Goal: Task Accomplishment & Management: Manage account settings

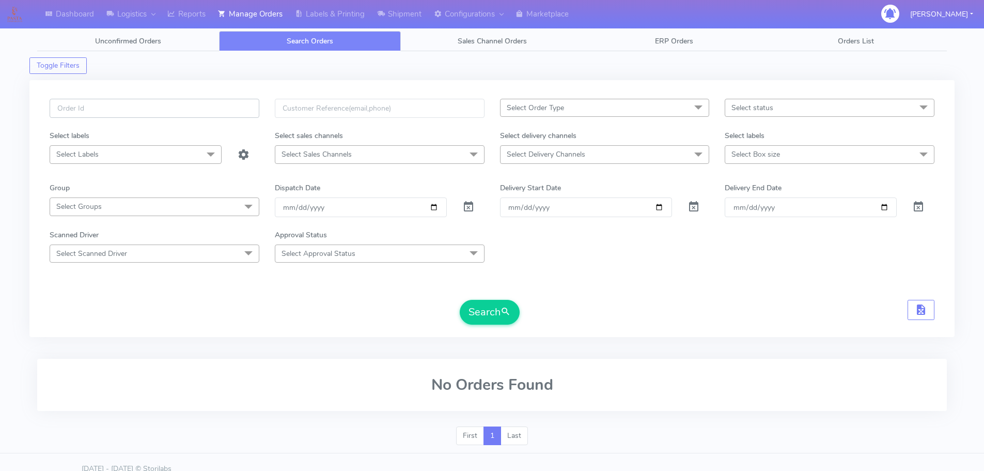
click at [204, 101] on input "text" at bounding box center [155, 108] width 210 height 19
paste input "1615808"
type input "1615808"
click at [460, 300] on button "Search" at bounding box center [490, 312] width 60 height 25
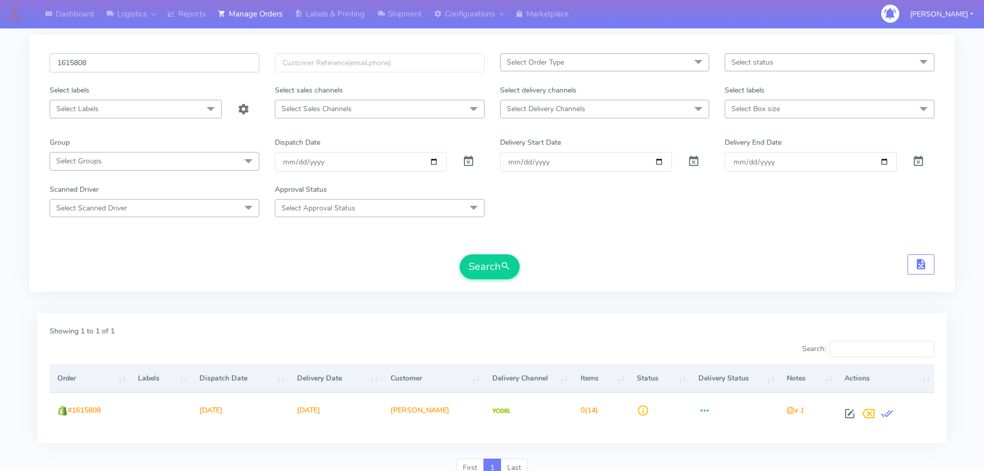
scroll to position [90, 0]
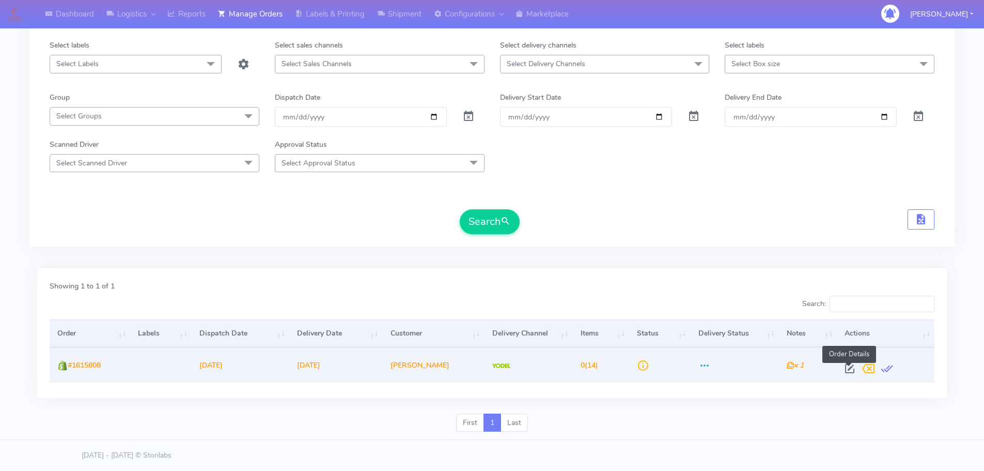
click at [848, 369] on span at bounding box center [850, 371] width 19 height 10
select select "5"
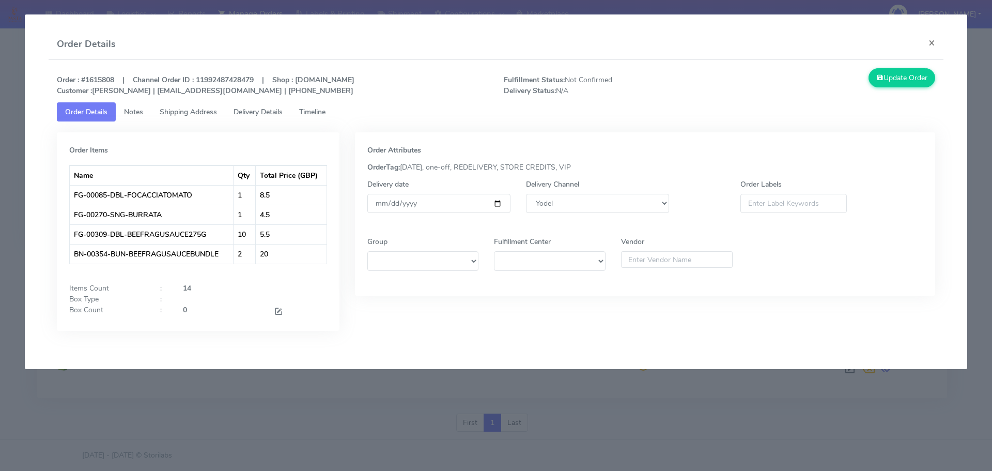
click at [319, 114] on span "Timeline" at bounding box center [312, 112] width 26 height 10
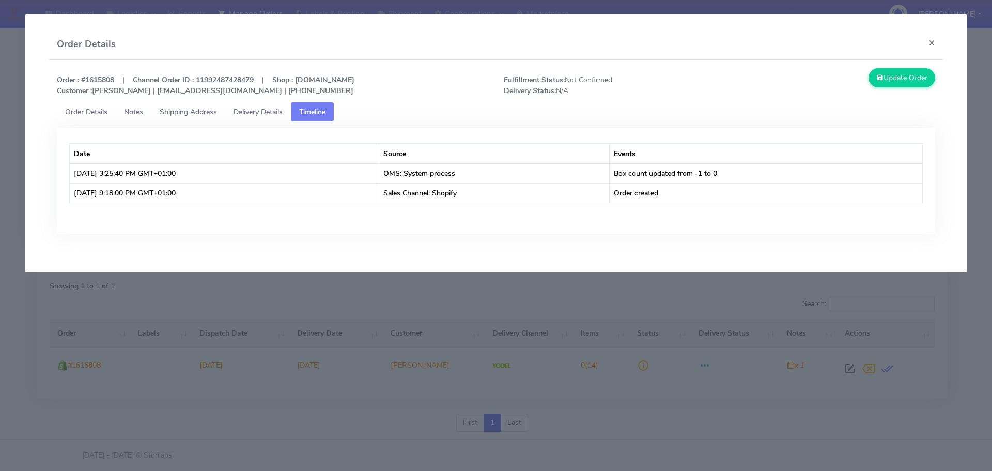
click at [94, 107] on span "Order Details" at bounding box center [86, 112] width 42 height 10
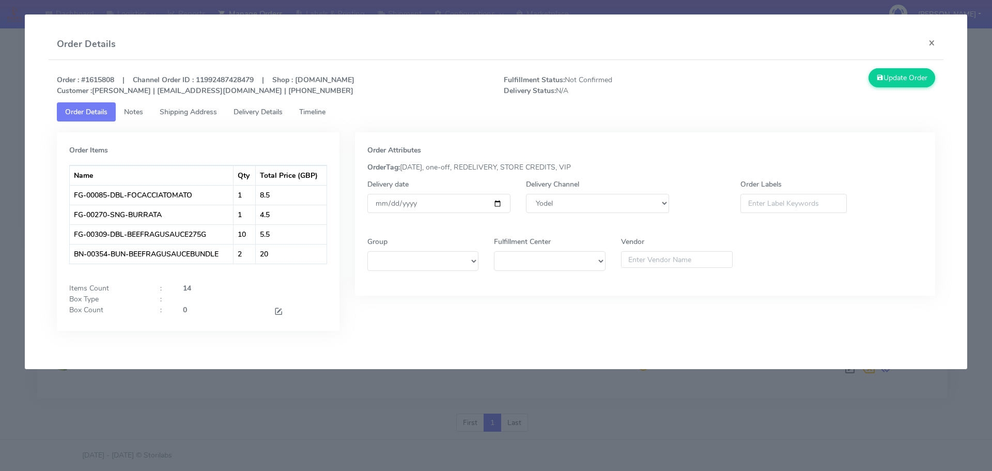
click at [306, 109] on span "Timeline" at bounding box center [312, 112] width 26 height 10
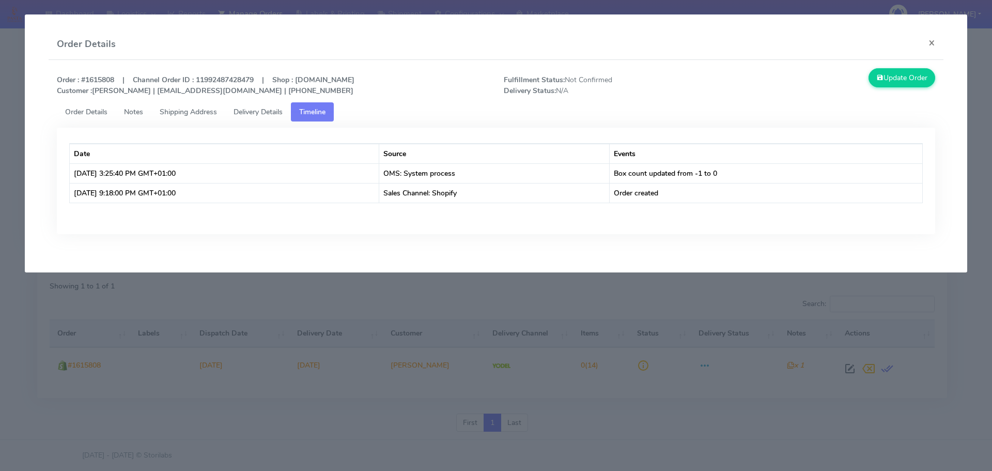
click at [102, 113] on span "Order Details" at bounding box center [86, 112] width 42 height 10
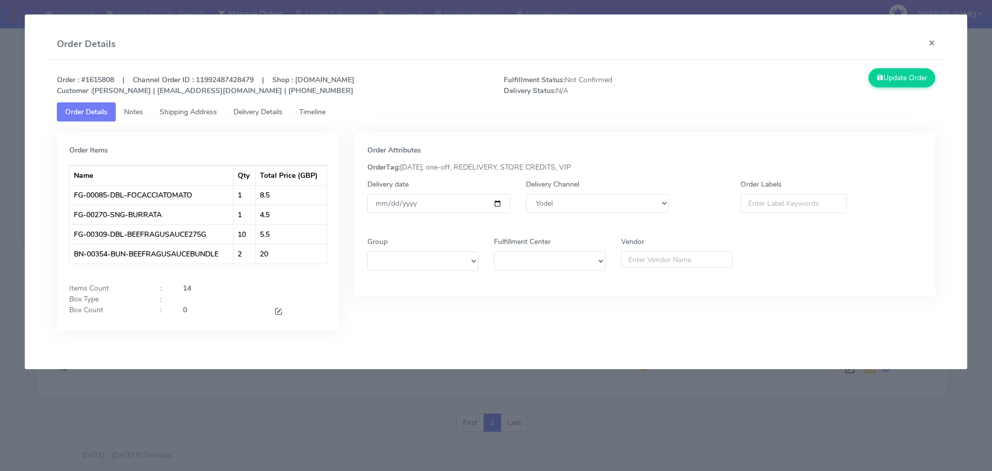
drag, startPoint x: 762, startPoint y: 67, endPoint x: 722, endPoint y: 99, distance: 51.1
click at [762, 67] on div "Order : #1615808 | Channel Order ID : 11992487428479 | Shop : [DOMAIN_NAME] Cus…" at bounding box center [496, 207] width 895 height 295
click at [714, 405] on modal-container "Order Details × Order : #1615808 | Channel Order ID : 11992487428479 | Shop : […" at bounding box center [496, 235] width 992 height 471
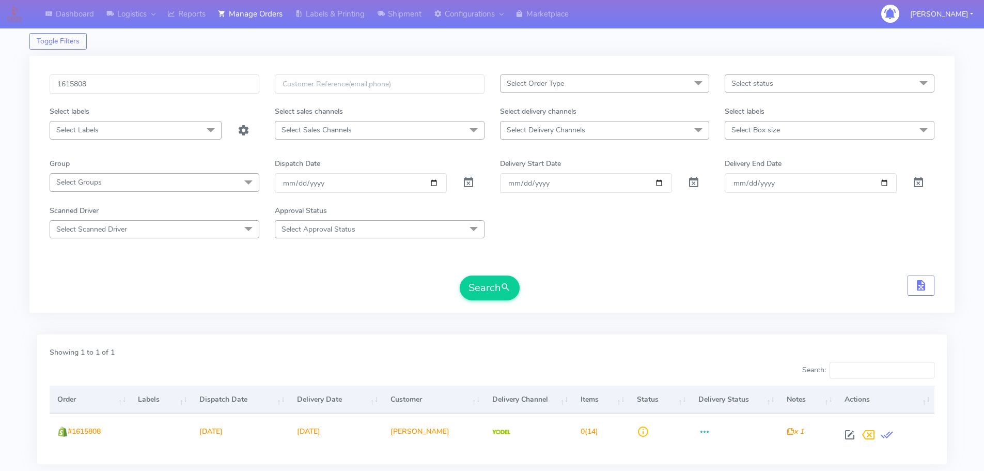
scroll to position [0, 0]
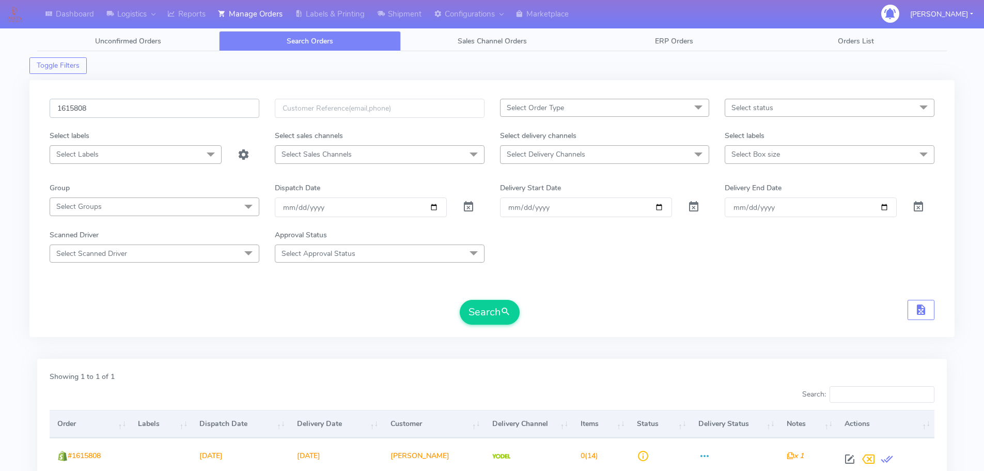
click at [237, 105] on input "1615808" at bounding box center [155, 108] width 210 height 19
paste input "6001"
type input "1616001"
click at [460, 300] on button "Search" at bounding box center [490, 312] width 60 height 25
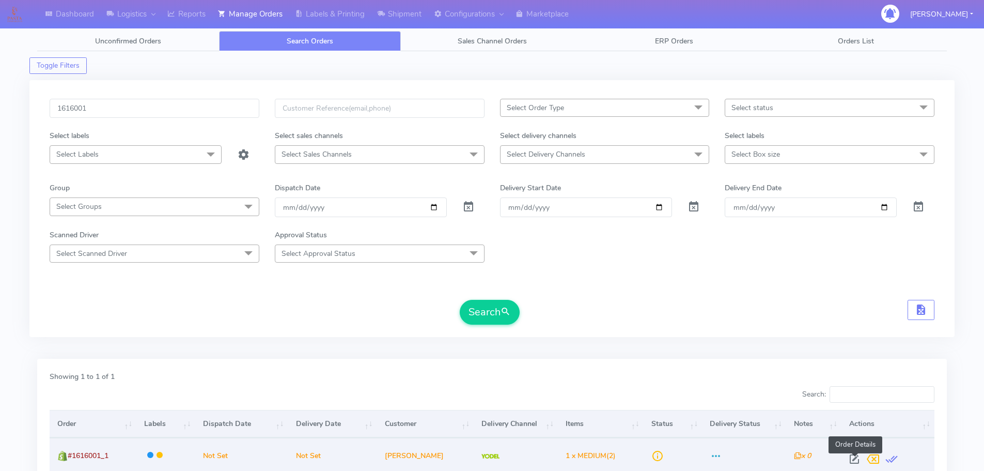
click at [856, 457] on span at bounding box center [854, 461] width 19 height 10
select select "5"
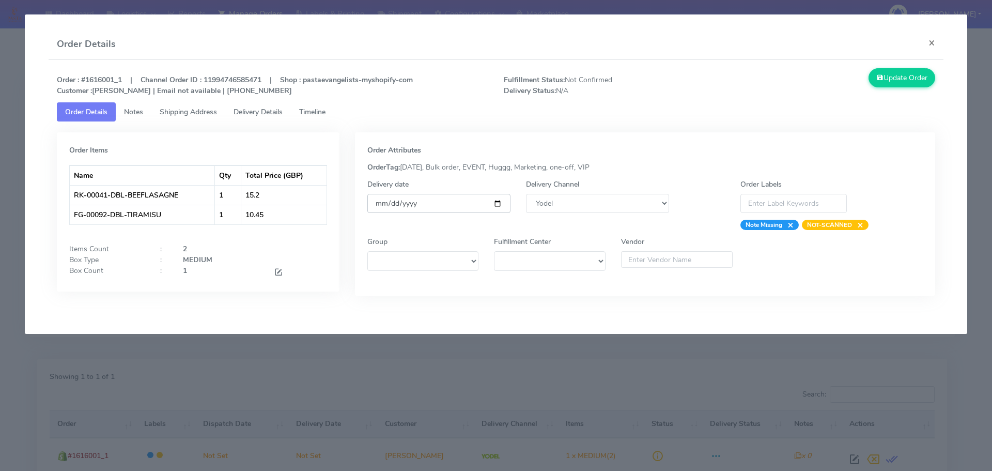
click at [498, 206] on input "date" at bounding box center [438, 203] width 143 height 19
type input "[DATE]"
click at [320, 110] on span "Timeline" at bounding box center [312, 112] width 26 height 10
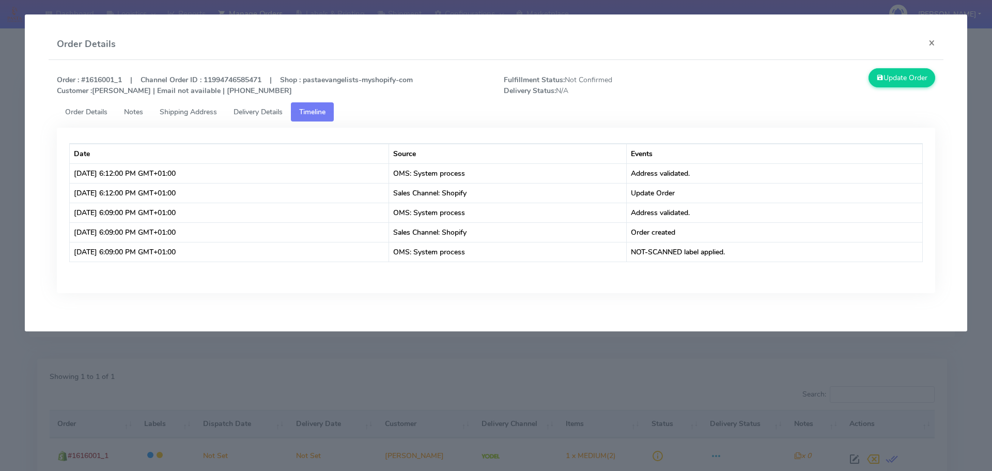
click at [102, 113] on span "Order Details" at bounding box center [86, 112] width 42 height 10
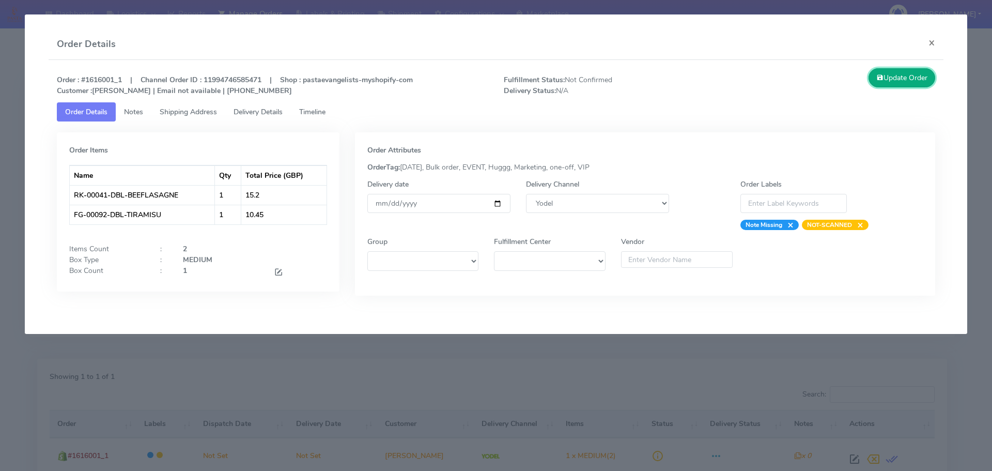
click at [888, 78] on button "Update Order" at bounding box center [902, 77] width 67 height 19
